Goal: Task Accomplishment & Management: Manage account settings

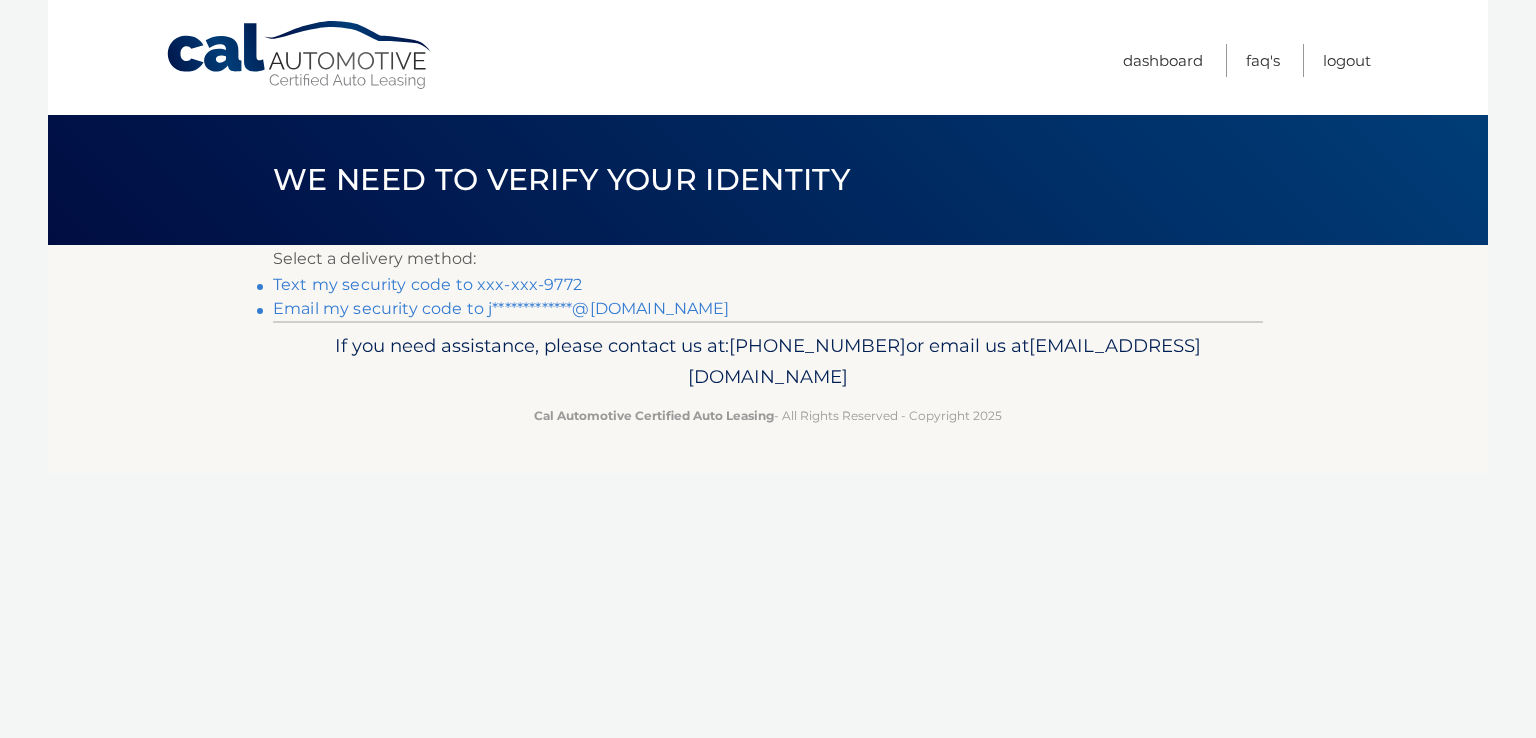
click at [544, 289] on link "Text my security code to xxx-xxx-9772" at bounding box center [427, 284] width 309 height 19
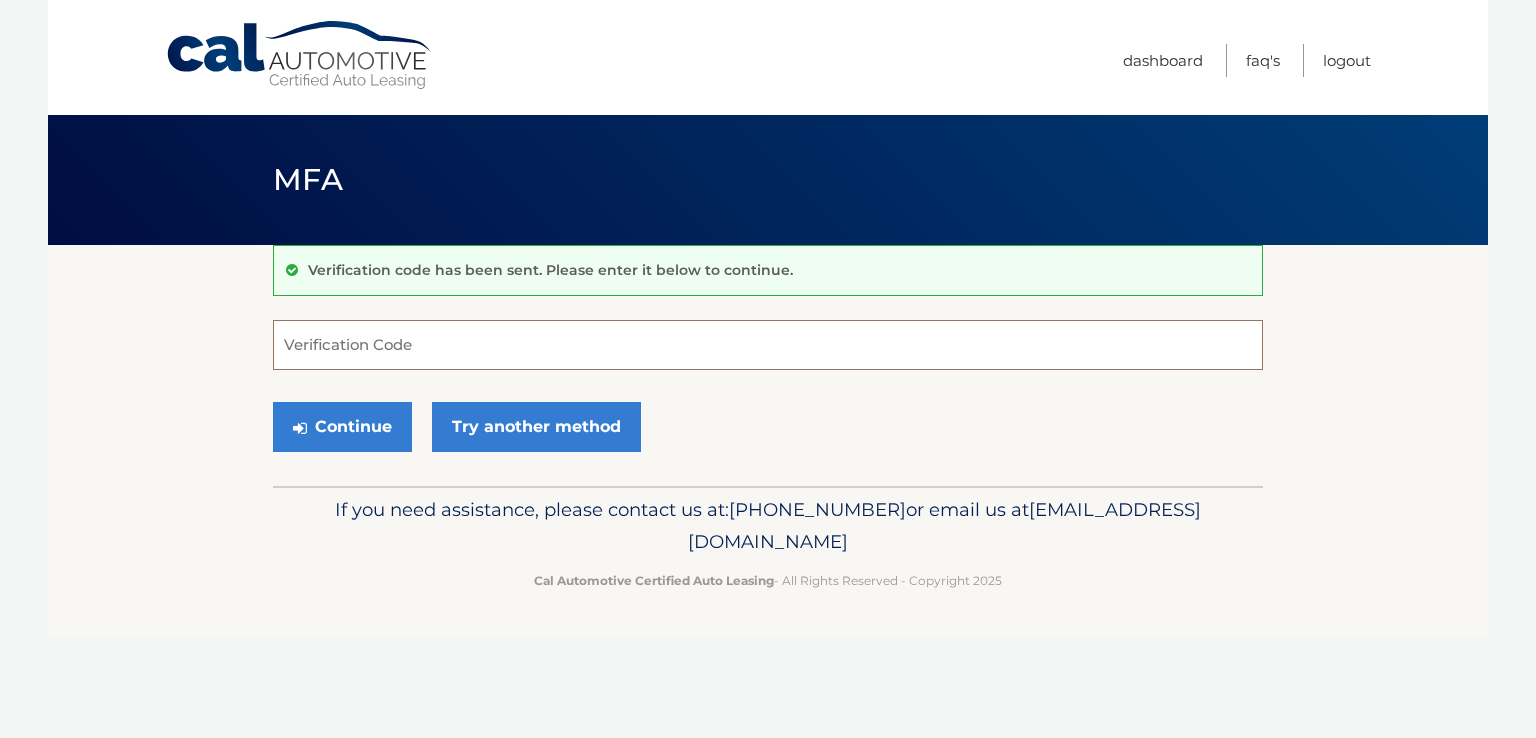
click at [476, 345] on input "Verification Code" at bounding box center [768, 345] width 990 height 50
type input "337555"
click at [345, 422] on button "Continue" at bounding box center [342, 427] width 139 height 50
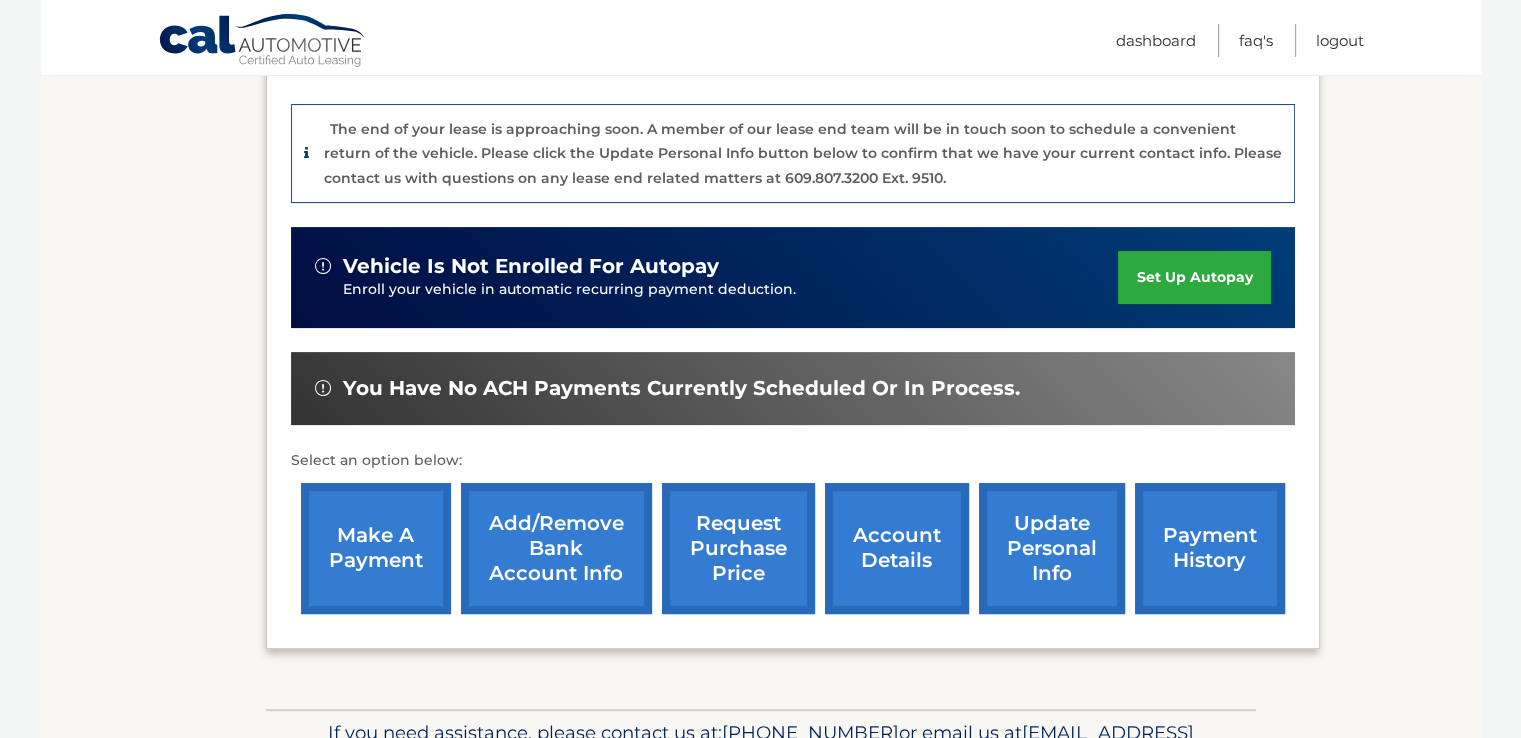
scroll to position [511, 0]
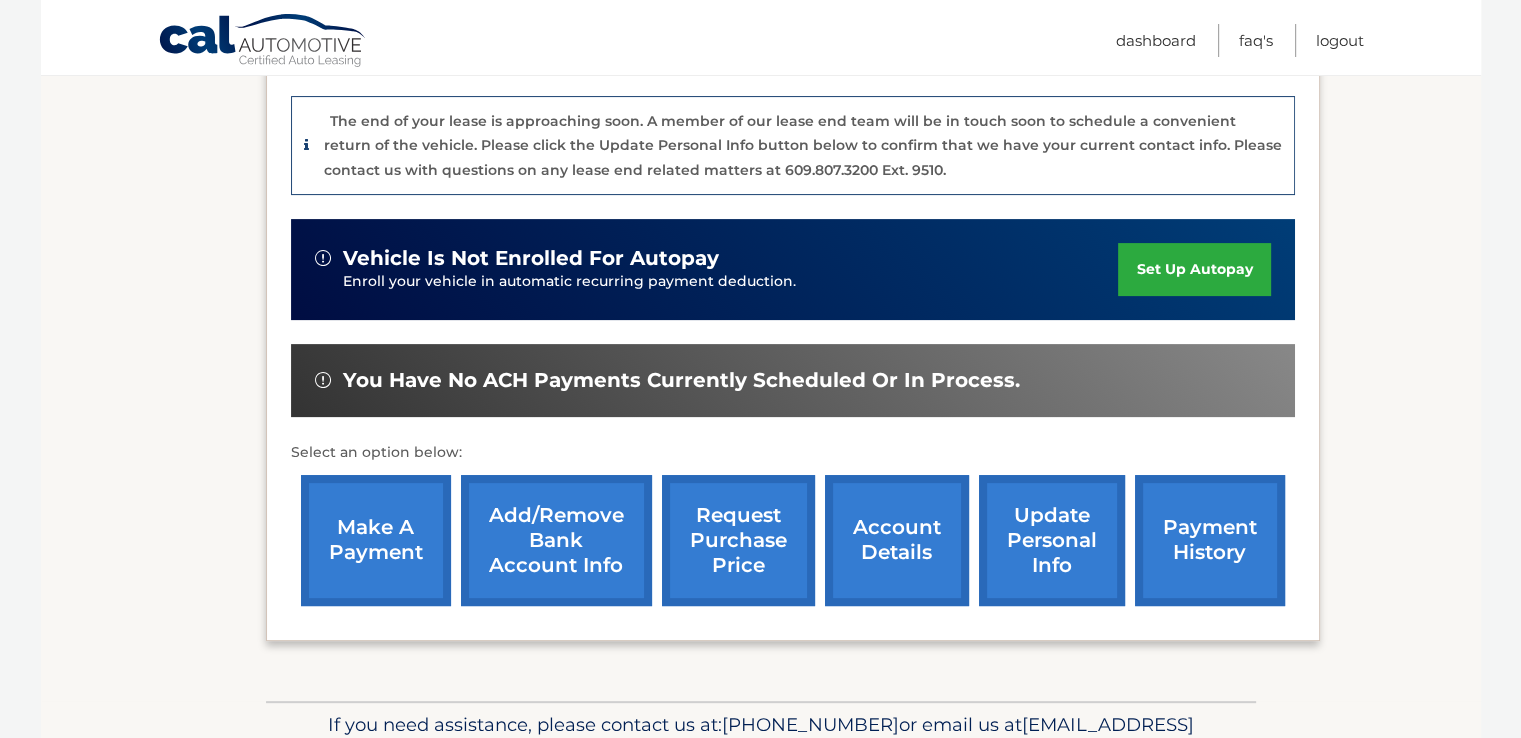
click at [374, 487] on link "make a payment" at bounding box center [376, 540] width 150 height 131
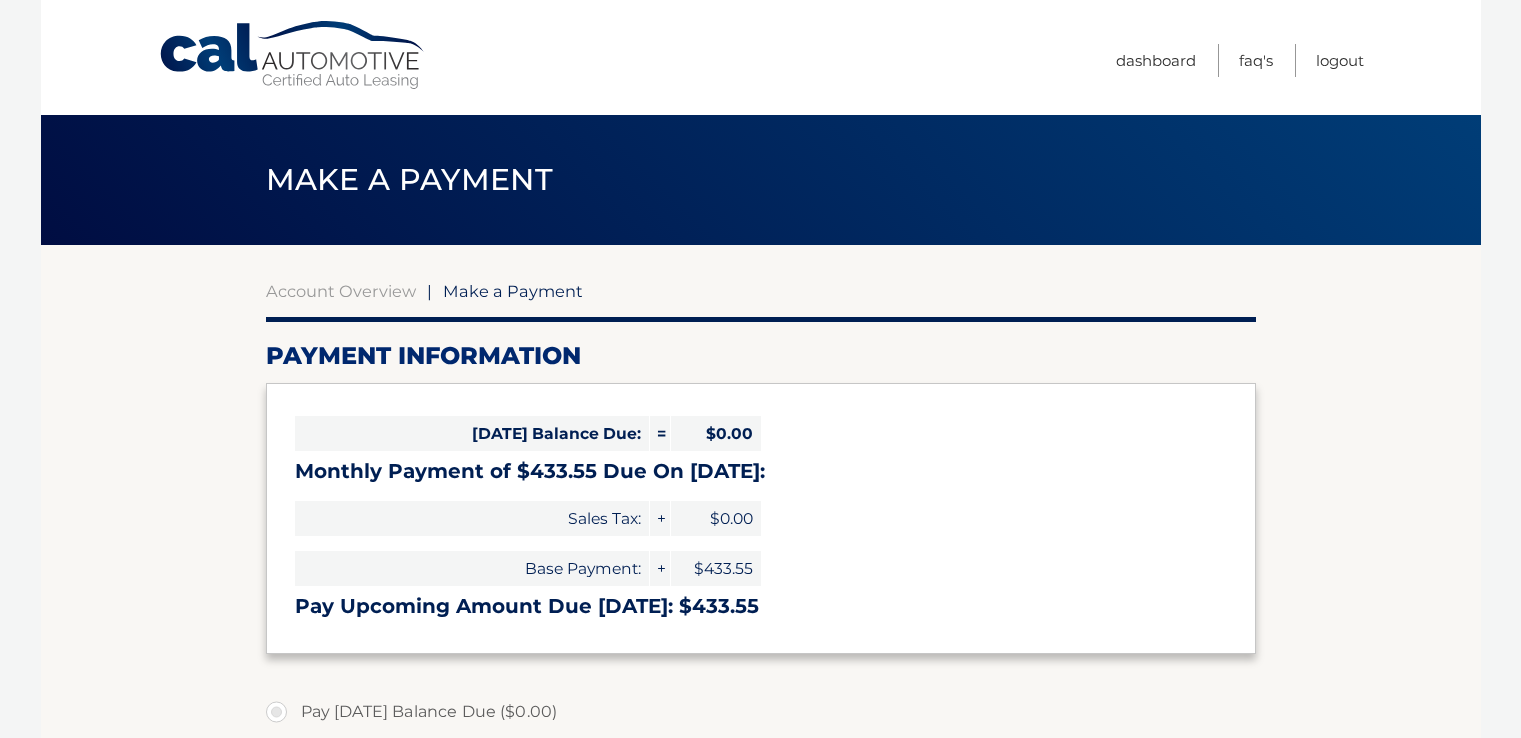
select select "MTRhZTExYTEtYjhmZS00NGVmLWFlNDYtNDE1YjQ1MmU3ZGM0"
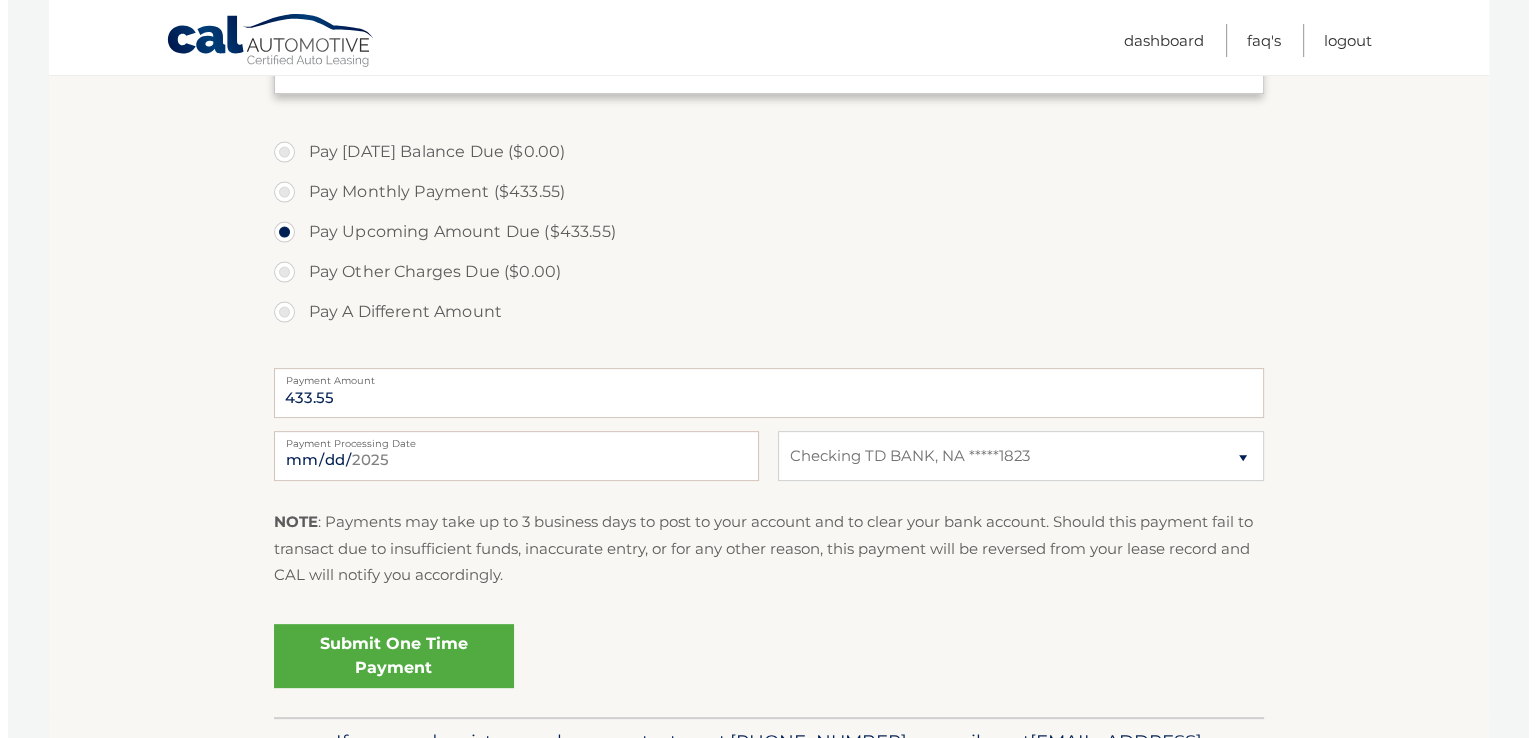
scroll to position [563, 0]
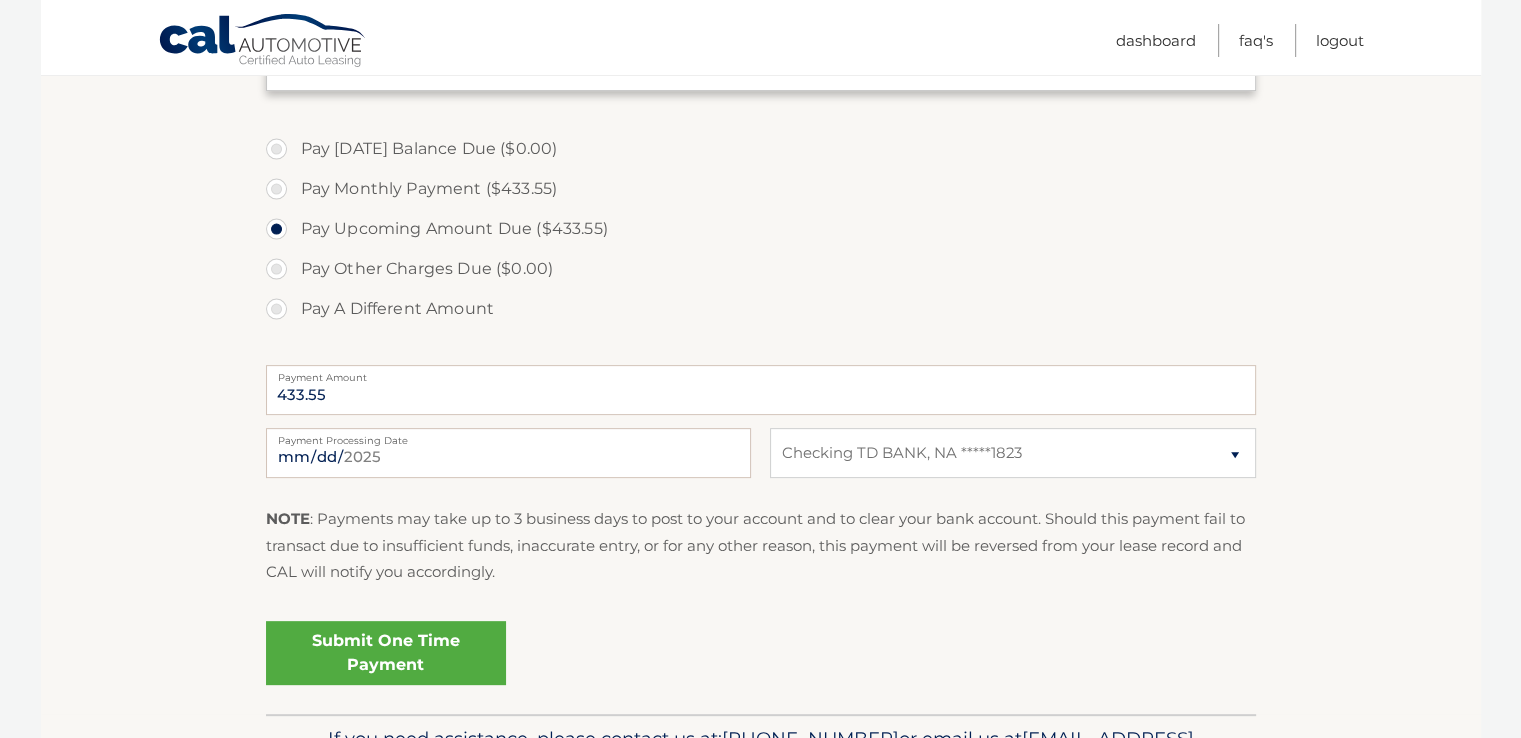
click at [382, 640] on link "Submit One Time Payment" at bounding box center [386, 653] width 240 height 64
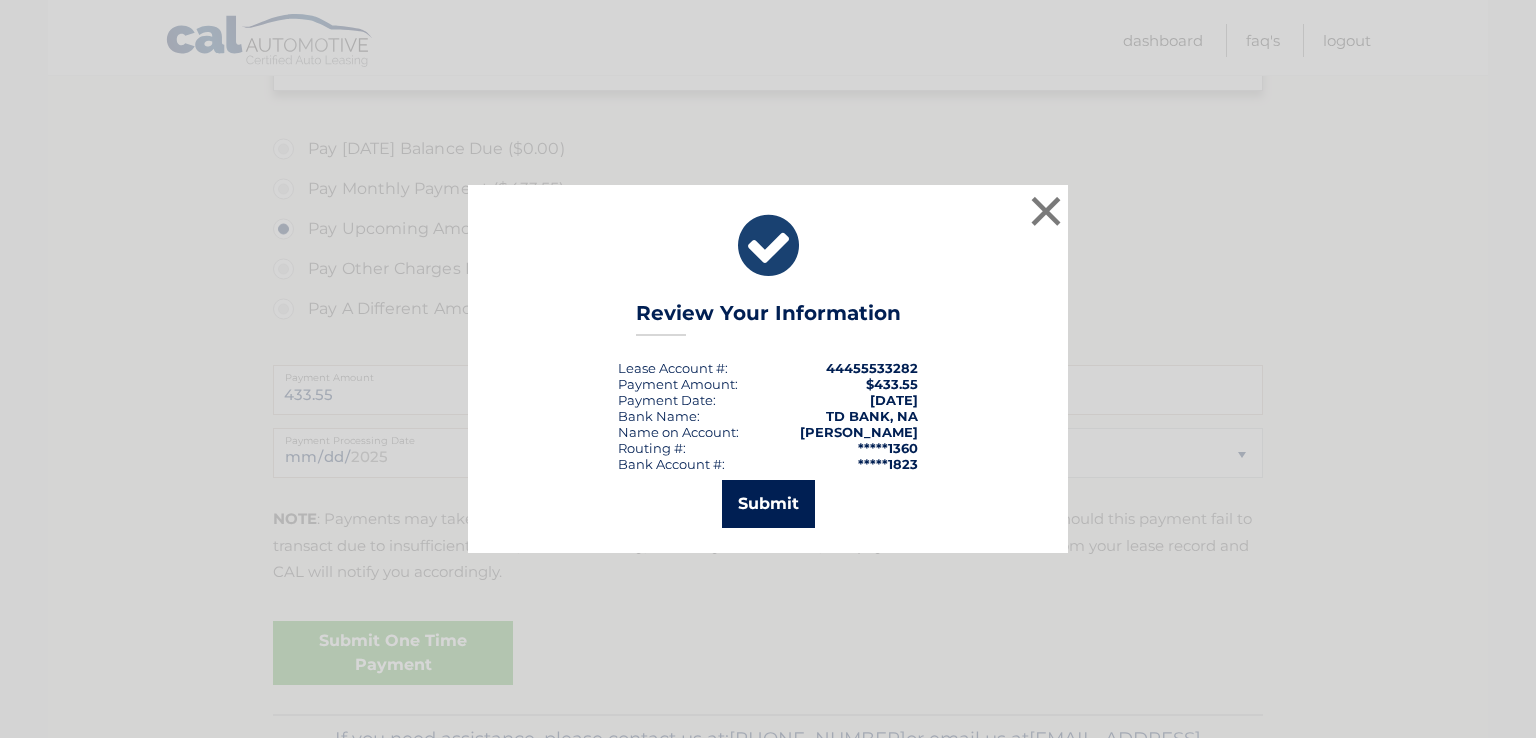
click at [757, 507] on button "Submit" at bounding box center [768, 504] width 93 height 48
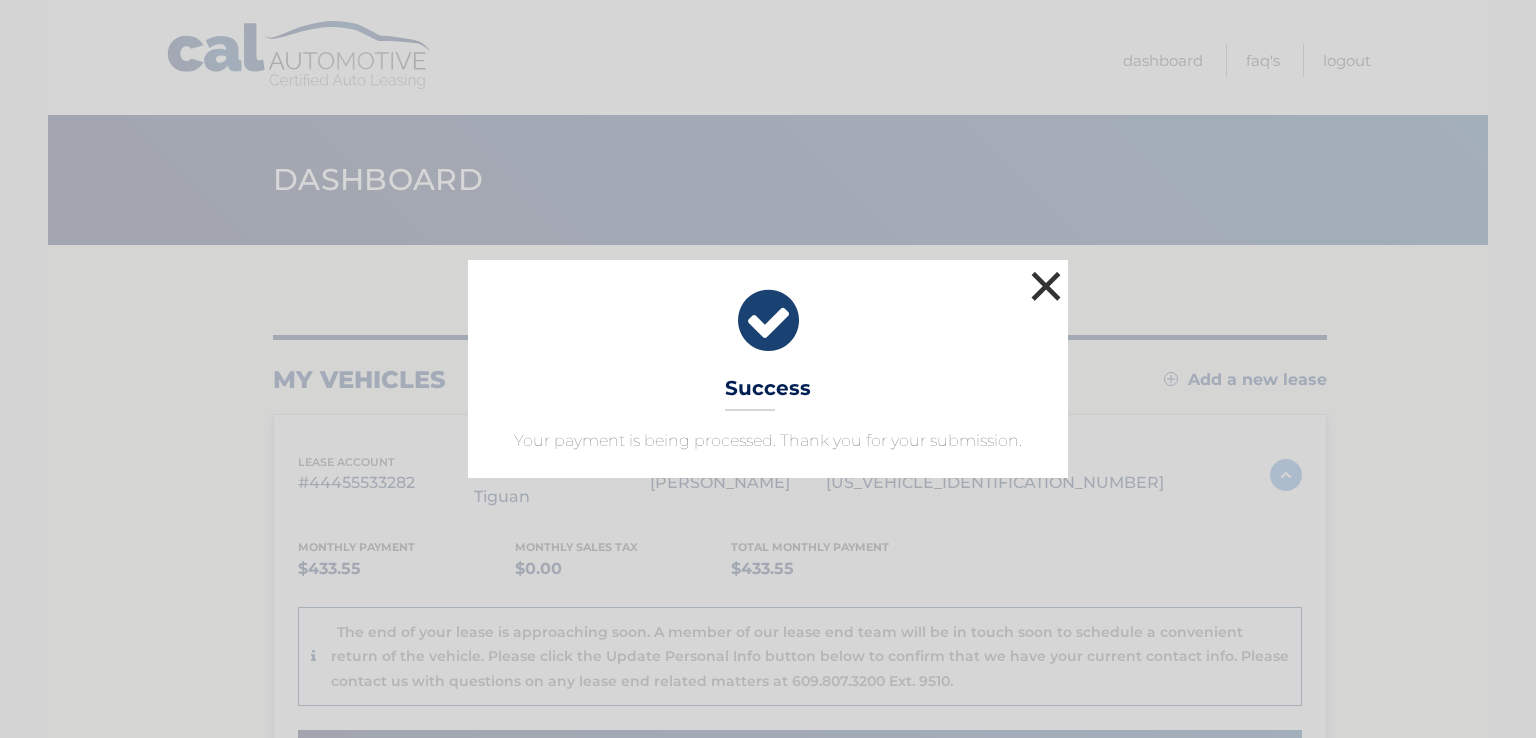
click at [1050, 288] on button "×" at bounding box center [1046, 286] width 40 height 40
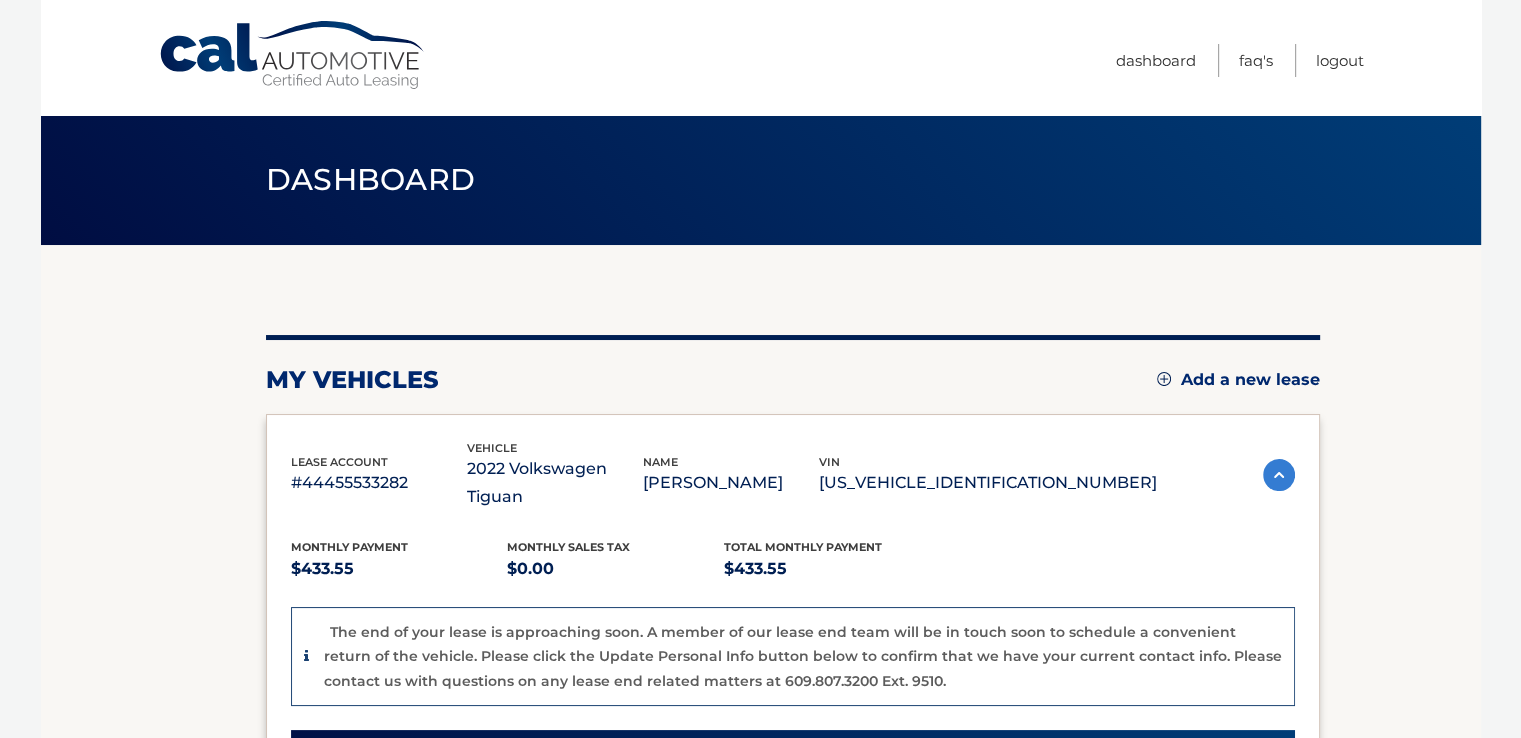
click at [805, 481] on p "[PERSON_NAME]" at bounding box center [731, 483] width 176 height 28
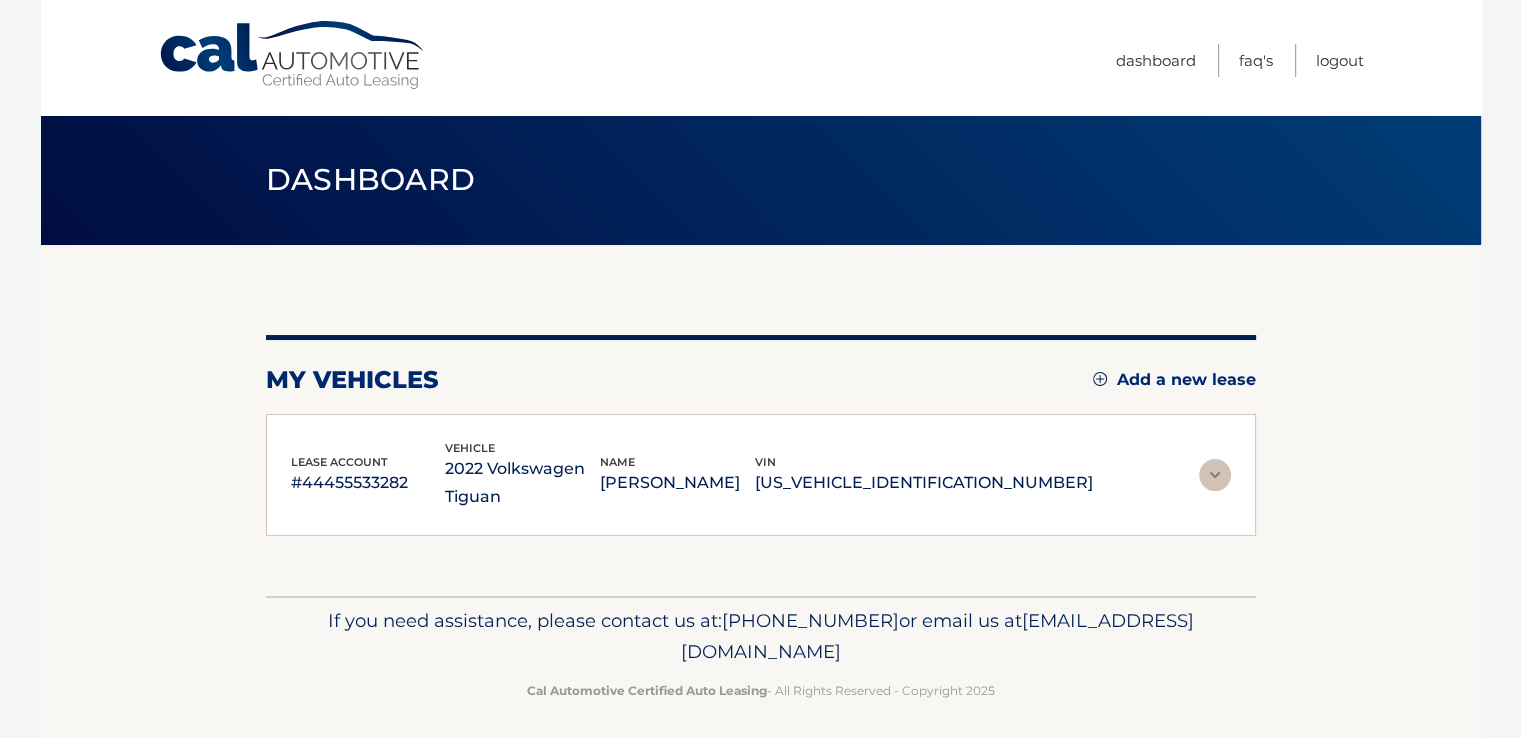
scroll to position [8, 0]
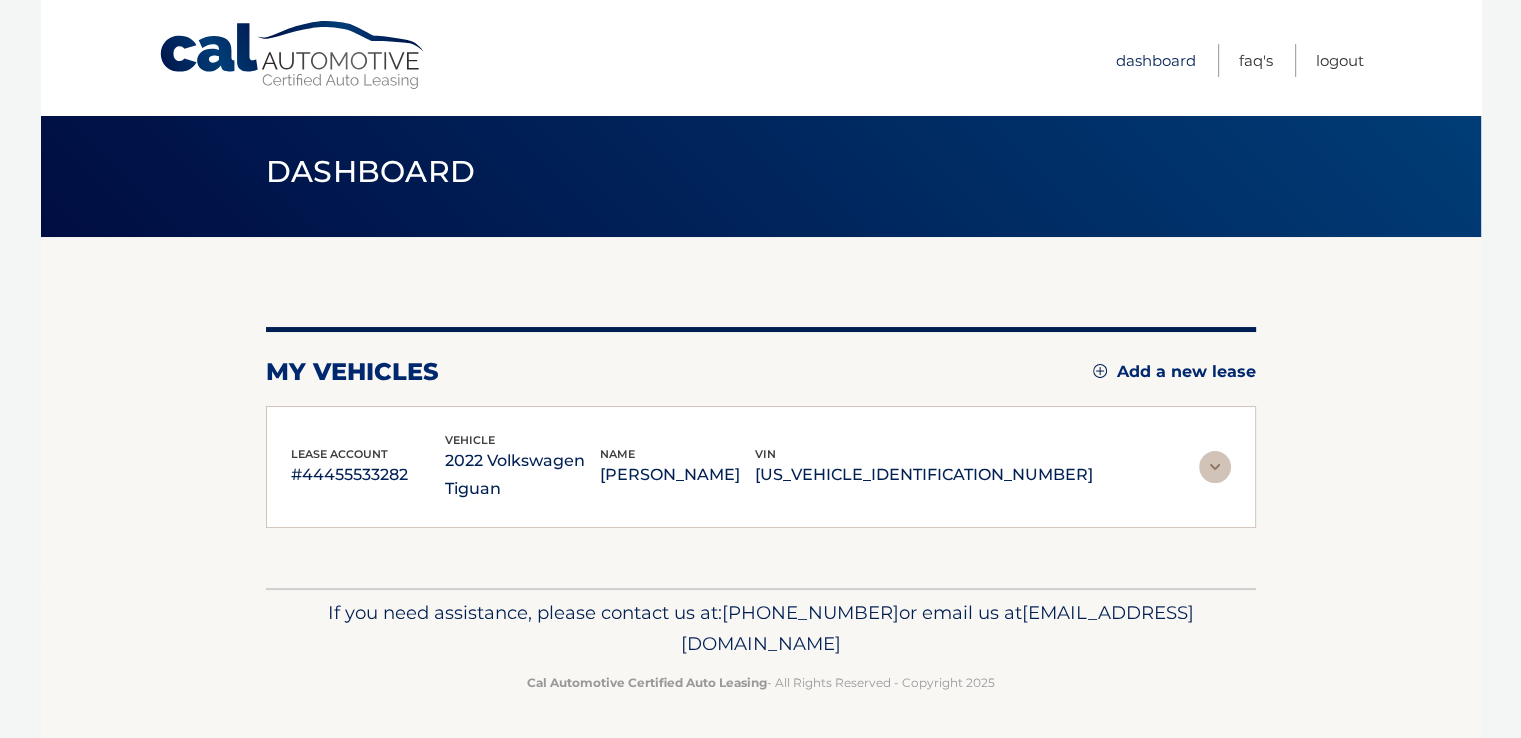
click at [1124, 59] on link "Dashboard" at bounding box center [1156, 60] width 80 height 33
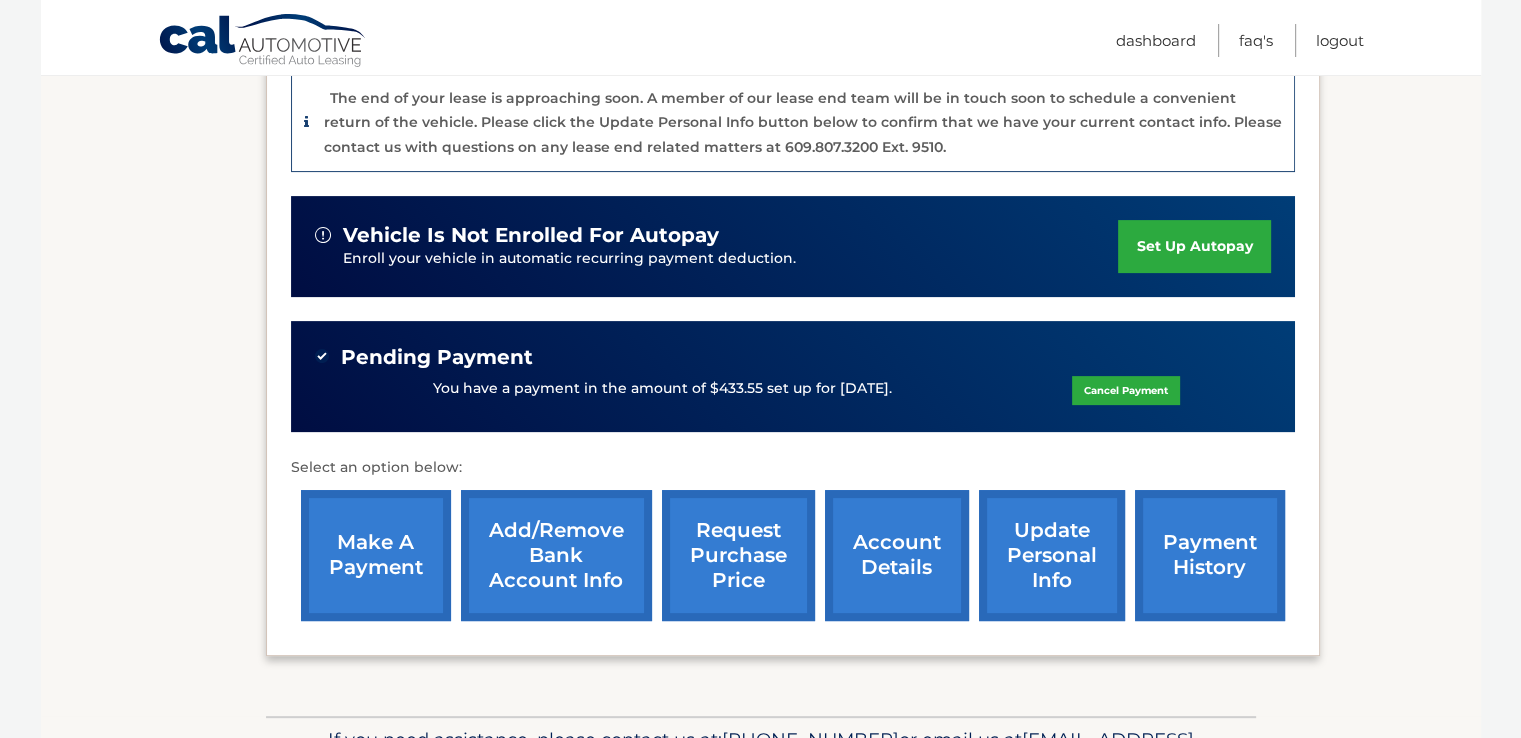
scroll to position [627, 0]
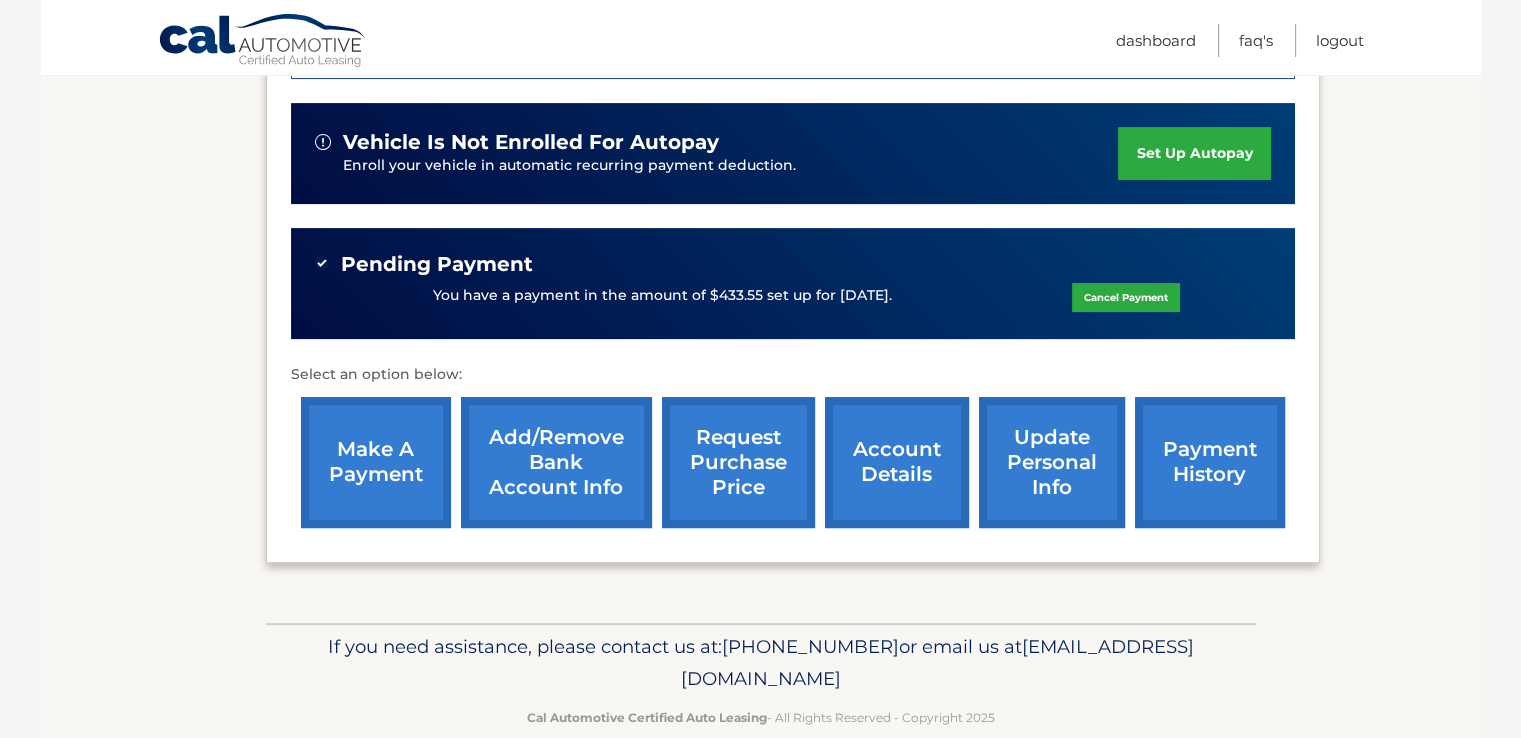
click at [907, 408] on link "account details" at bounding box center [897, 462] width 144 height 131
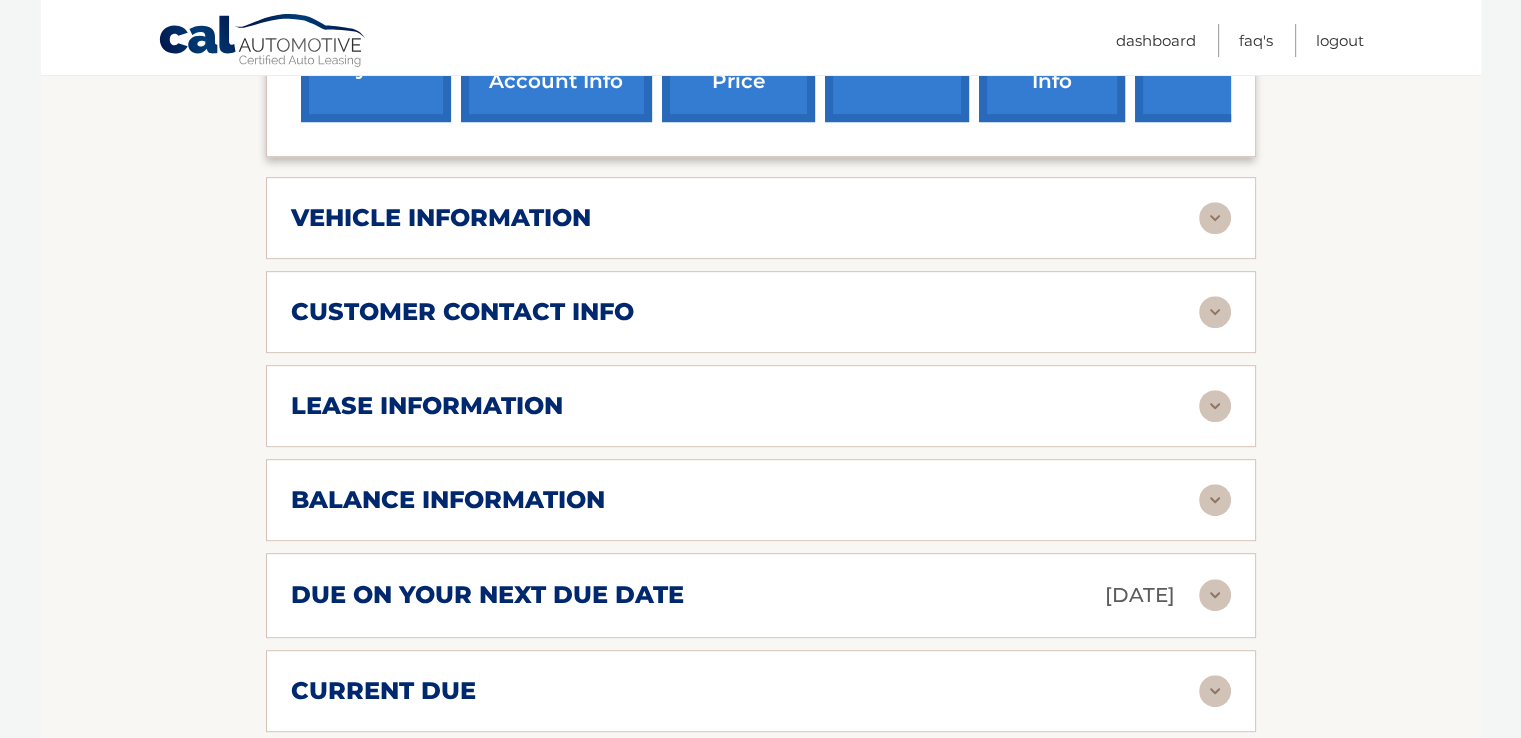
scroll to position [938, 0]
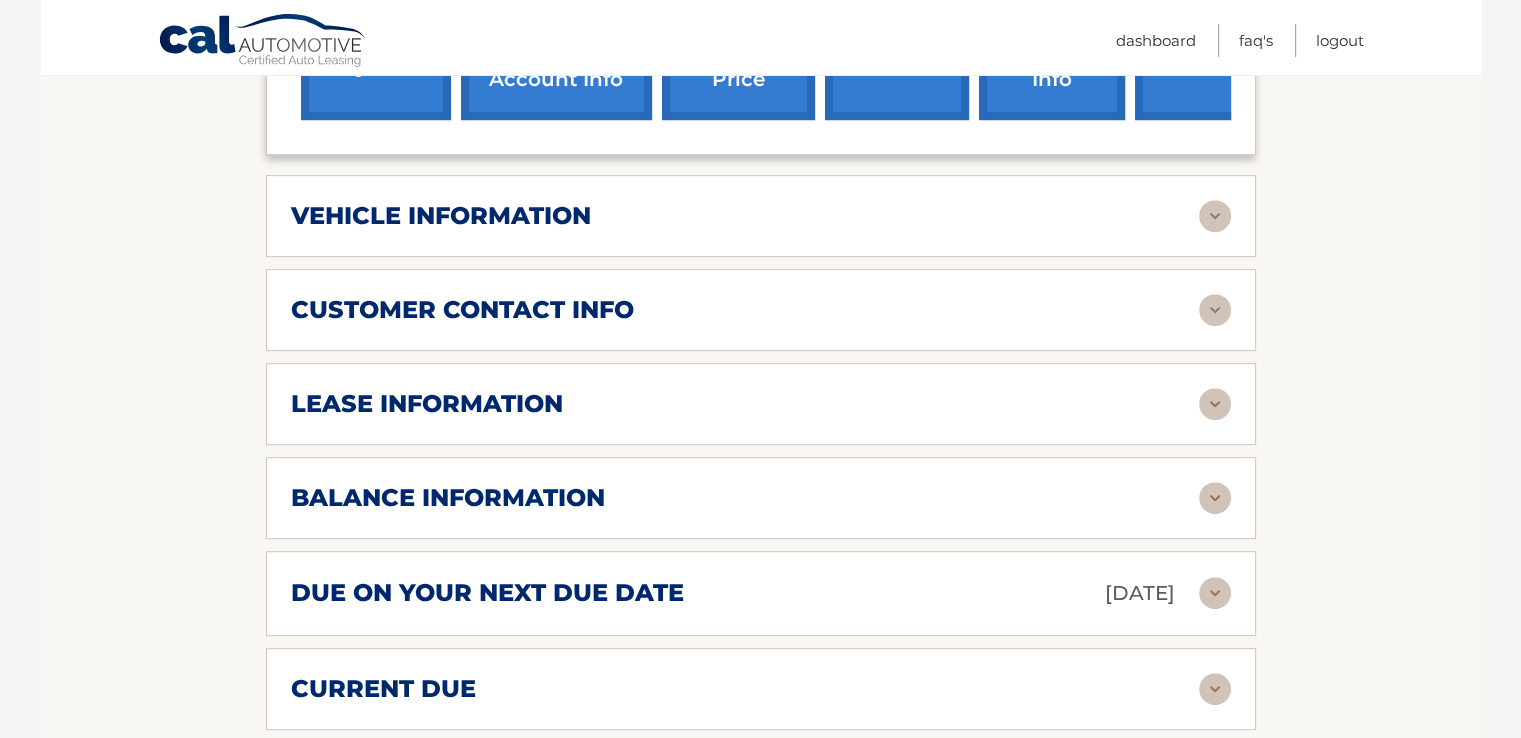
click at [907, 408] on div "lease information" at bounding box center [745, 404] width 908 height 30
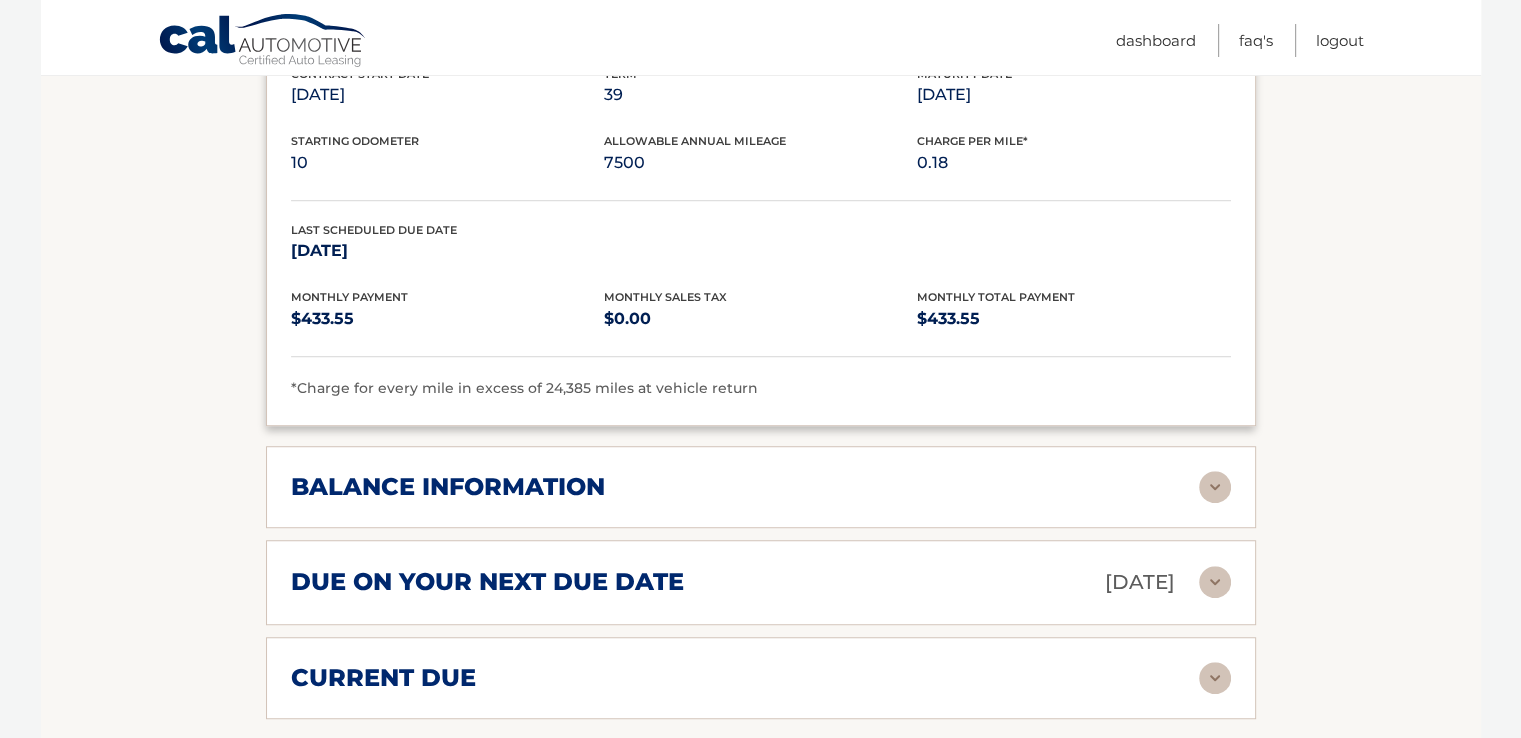
scroll to position [1055, 0]
